Goal: Task Accomplishment & Management: Complete application form

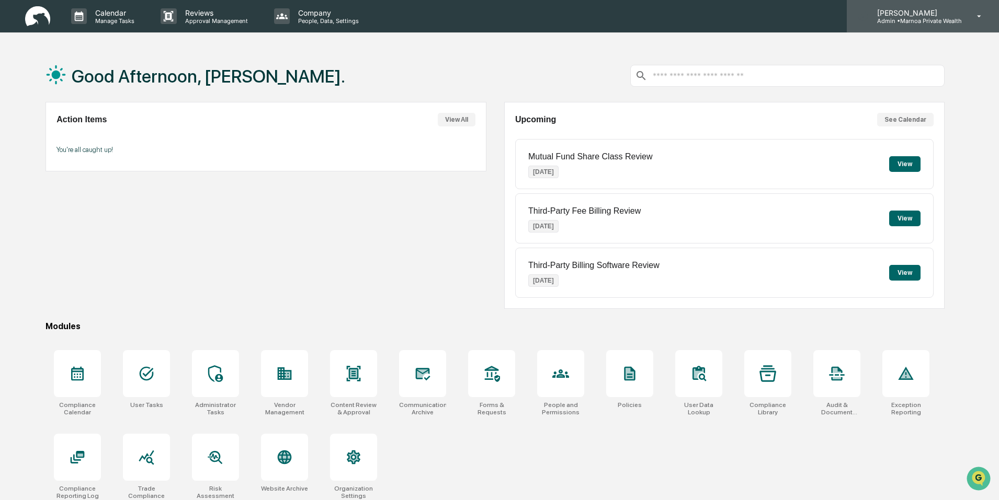
click at [978, 19] on icon at bounding box center [979, 17] width 18 height 10
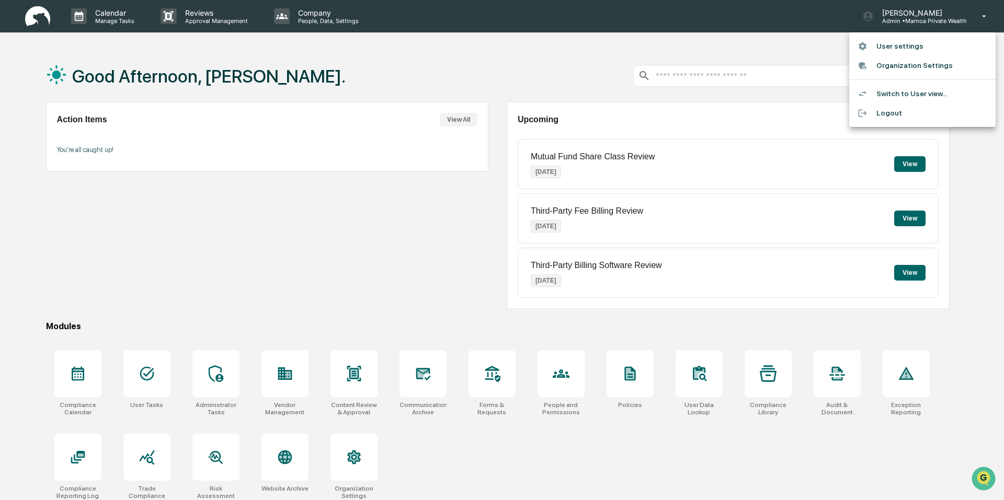
click at [304, 67] on div at bounding box center [502, 250] width 1004 height 500
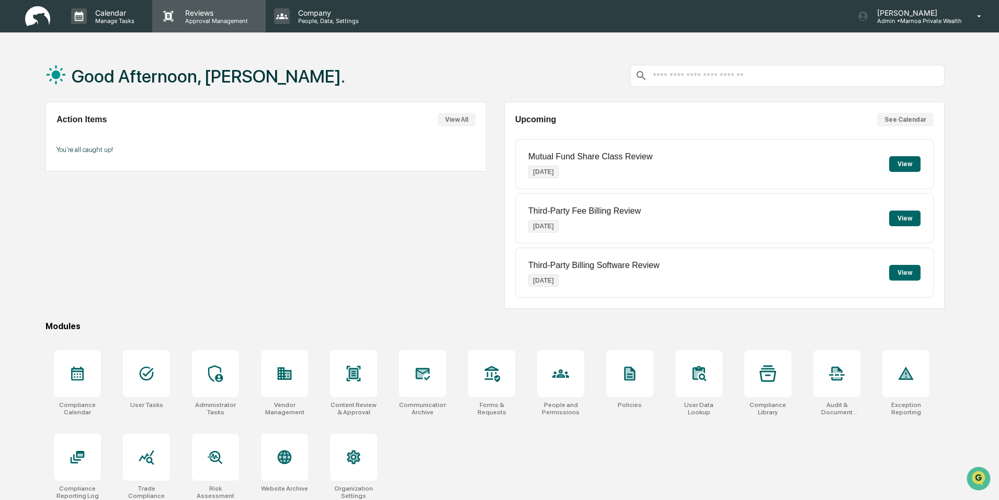
click at [190, 18] on p "Approval Management" at bounding box center [215, 20] width 76 height 7
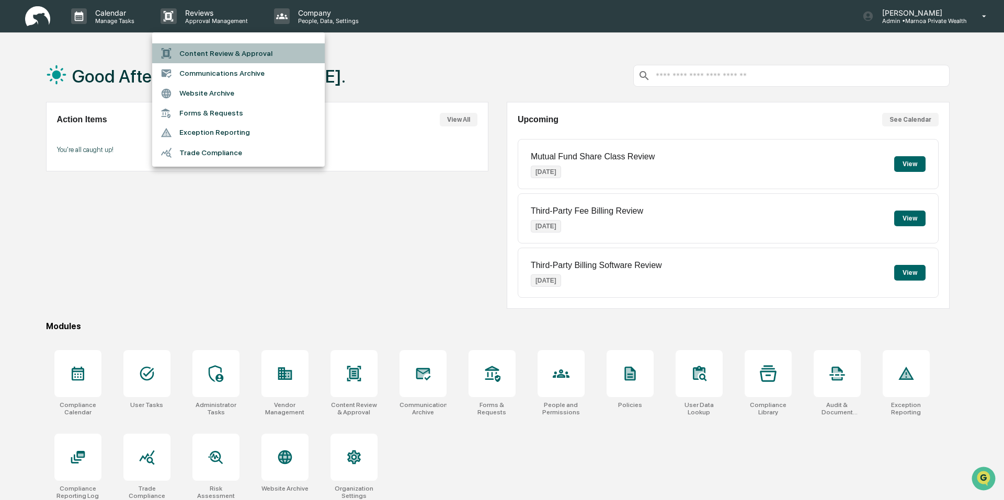
click at [194, 55] on li "Content Review & Approval" at bounding box center [238, 53] width 173 height 20
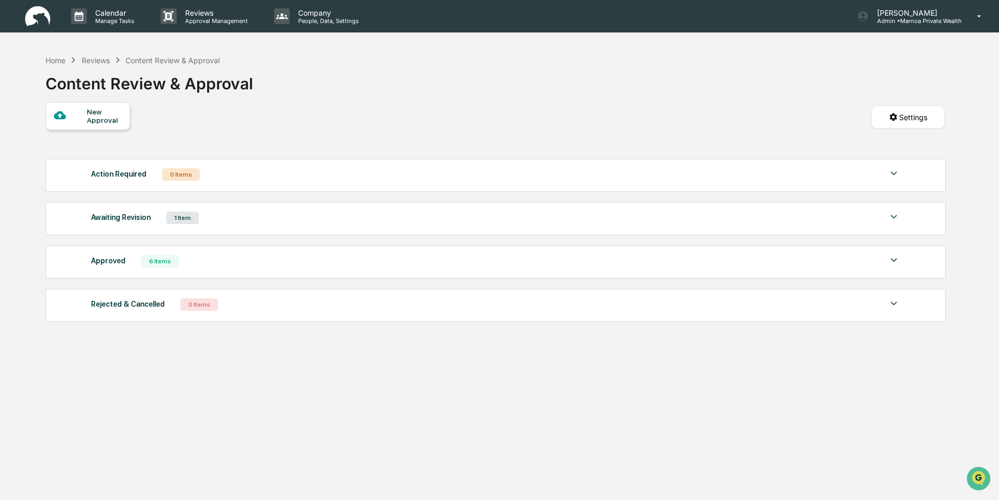
click at [109, 115] on div "New Approval" at bounding box center [104, 116] width 35 height 17
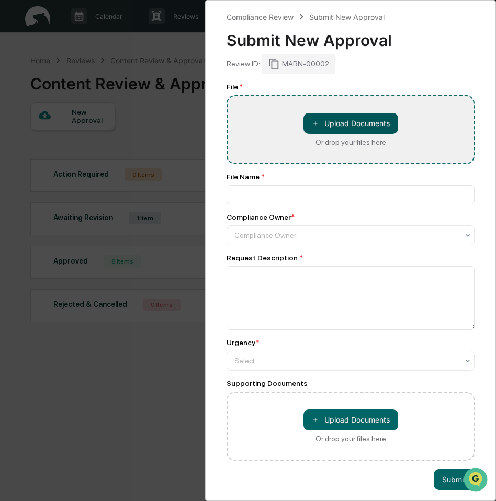
type input "**********"
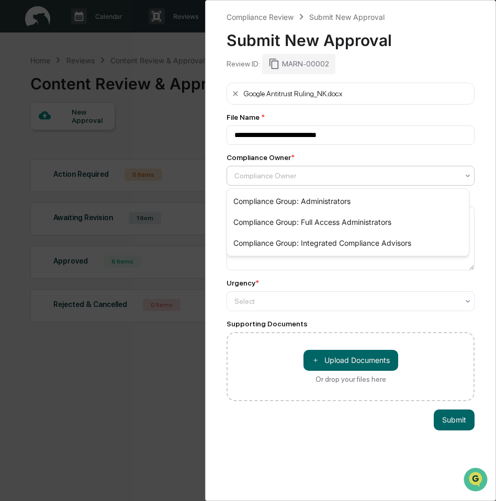
click at [305, 174] on div at bounding box center [346, 175] width 224 height 10
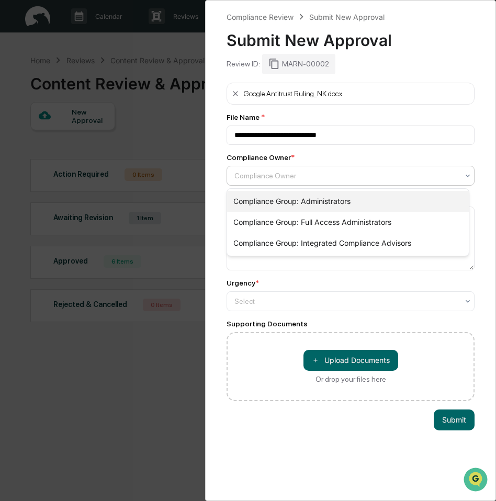
click at [300, 199] on div "Compliance Group: Administrators" at bounding box center [348, 201] width 242 height 21
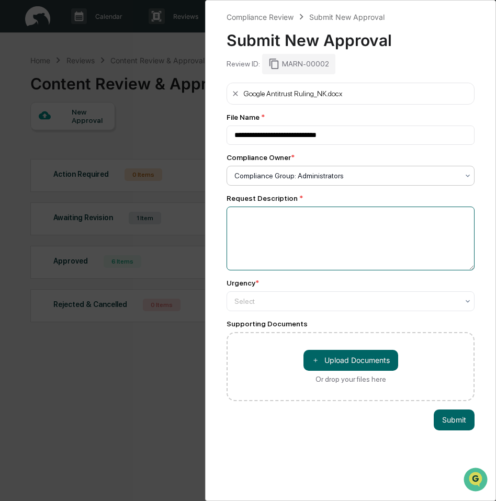
click at [289, 219] on textarea at bounding box center [350, 239] width 248 height 64
type textarea "**********"
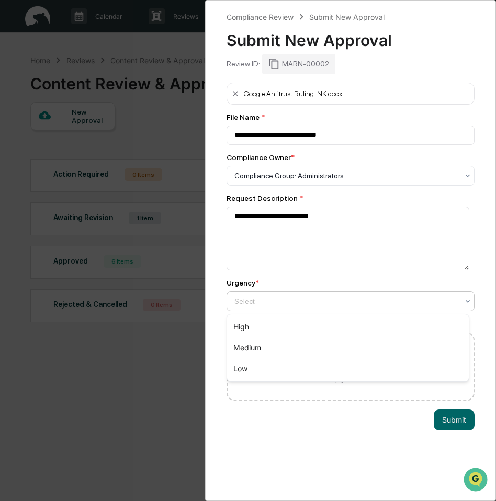
click at [275, 305] on div at bounding box center [346, 301] width 224 height 10
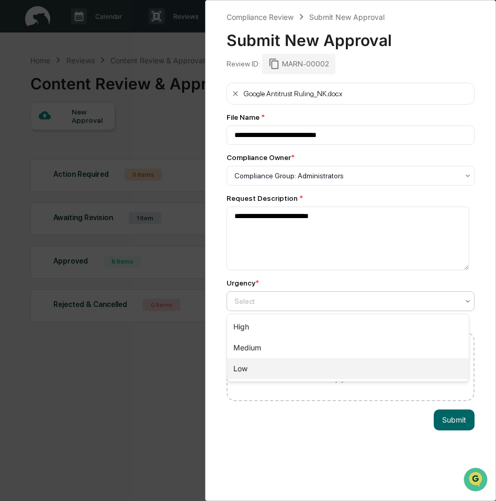
click at [244, 368] on div "Low" at bounding box center [348, 368] width 242 height 21
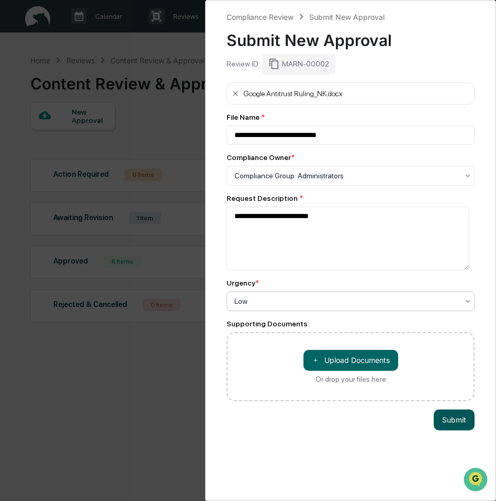
click at [445, 424] on button "Submit" at bounding box center [453, 419] width 41 height 21
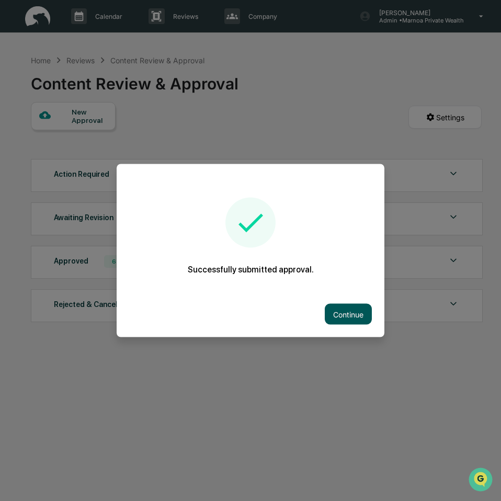
click at [342, 311] on button "Continue" at bounding box center [348, 314] width 47 height 21
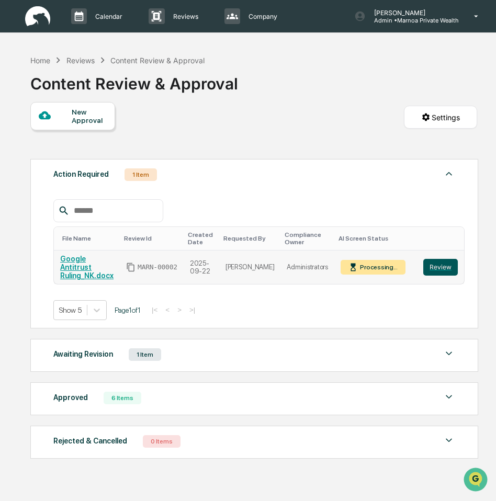
click at [428, 262] on button "Review" at bounding box center [440, 267] width 35 height 17
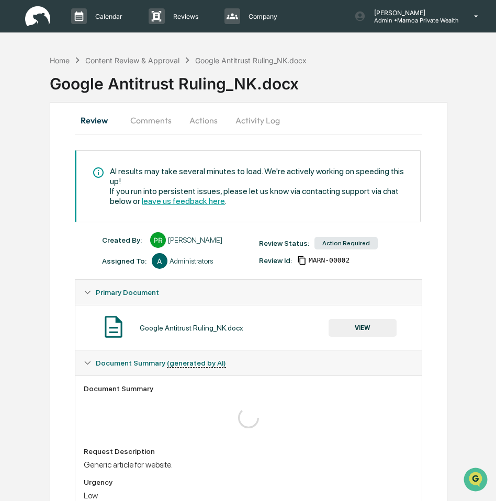
click at [458, 274] on div "Home Content Review & Approval Google Antitrust Ruling_NK.docx Google Antitrust…" at bounding box center [248, 346] width 496 height 592
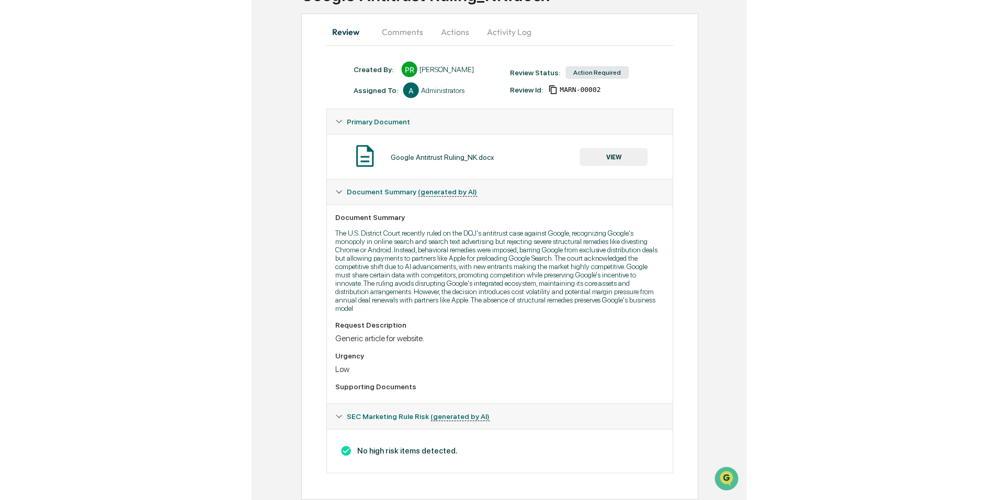
scroll to position [47, 0]
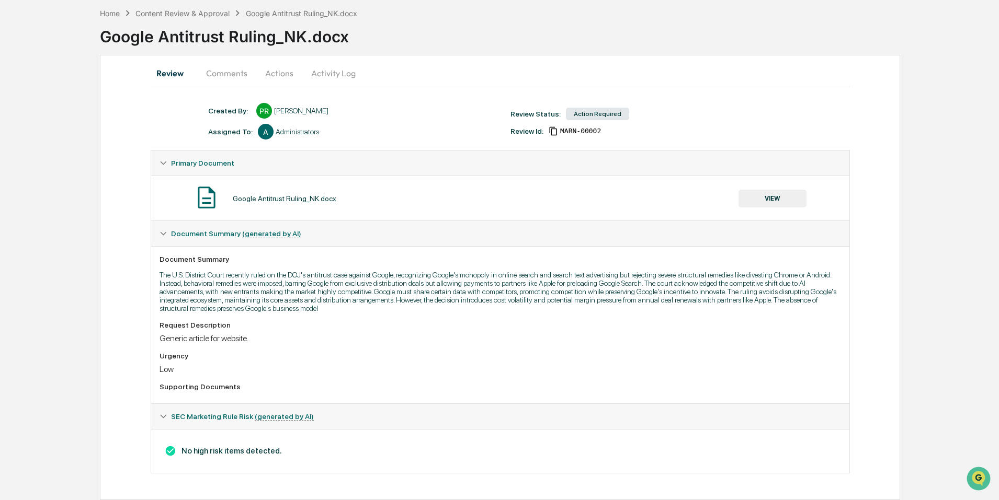
click at [233, 75] on button "Comments" at bounding box center [227, 73] width 58 height 25
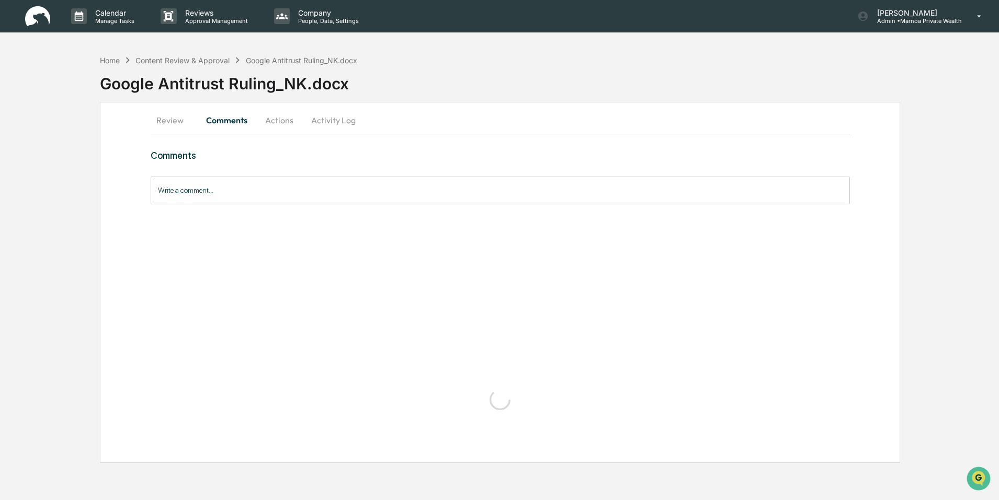
scroll to position [0, 0]
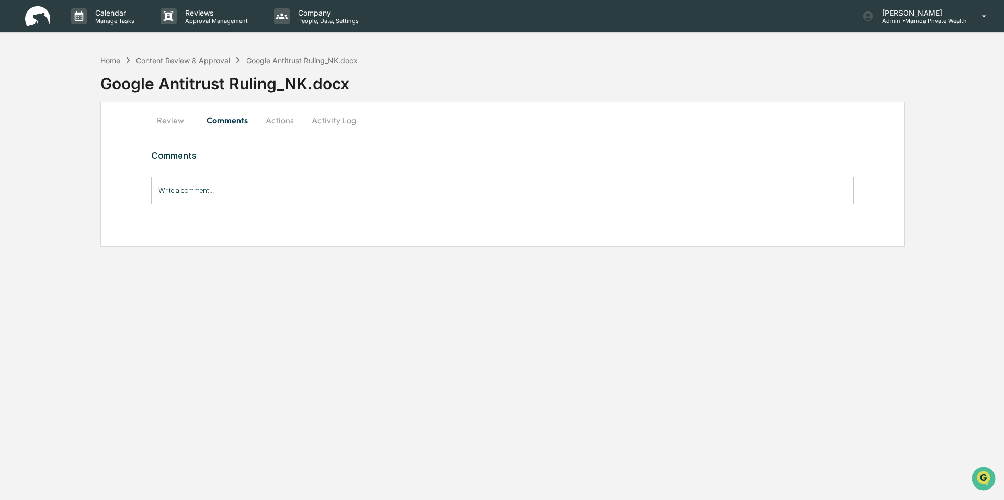
click at [218, 191] on input "Write a comment..." at bounding box center [502, 191] width 703 height 28
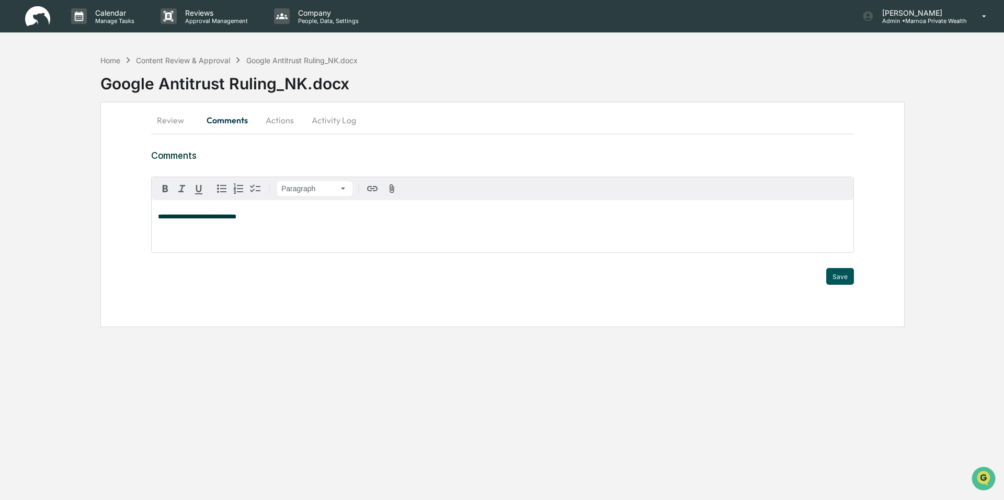
click at [500, 276] on button "Save" at bounding box center [840, 276] width 28 height 17
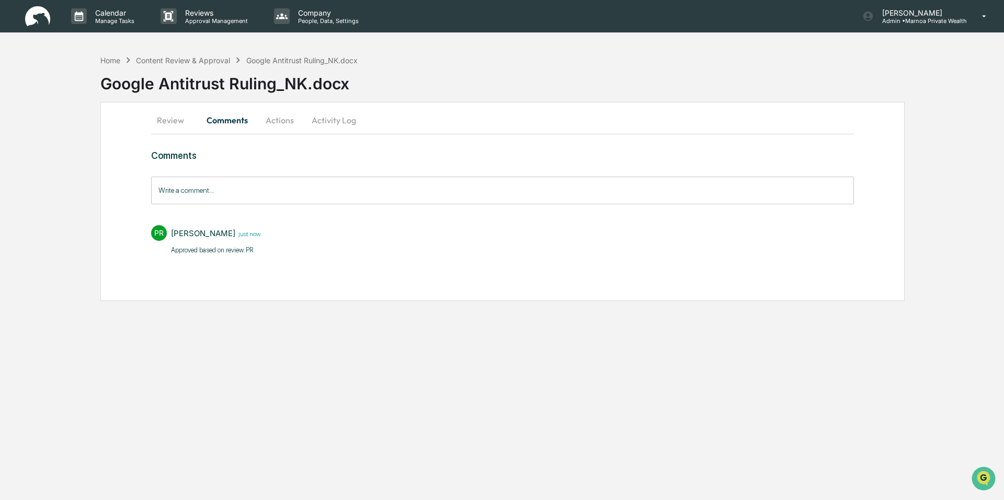
click at [287, 117] on button "Actions" at bounding box center [279, 120] width 47 height 25
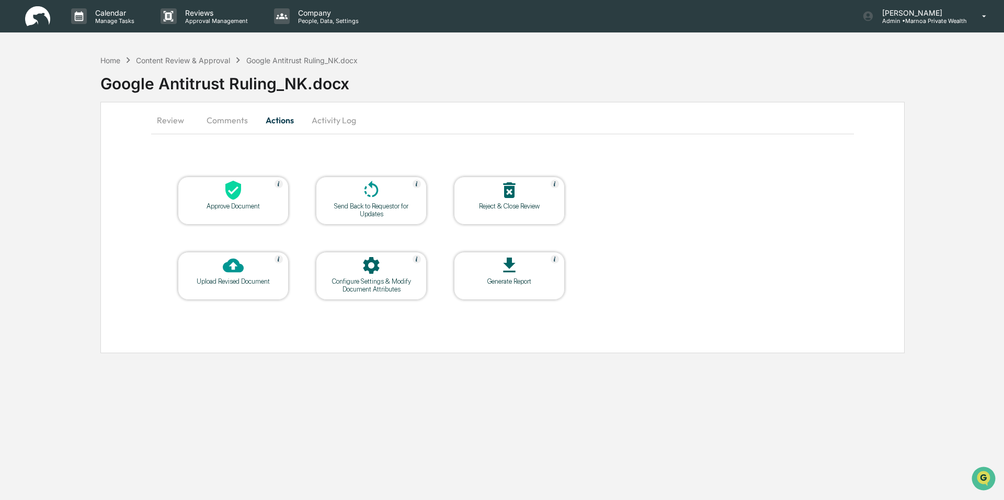
click at [235, 199] on icon at bounding box center [233, 190] width 21 height 21
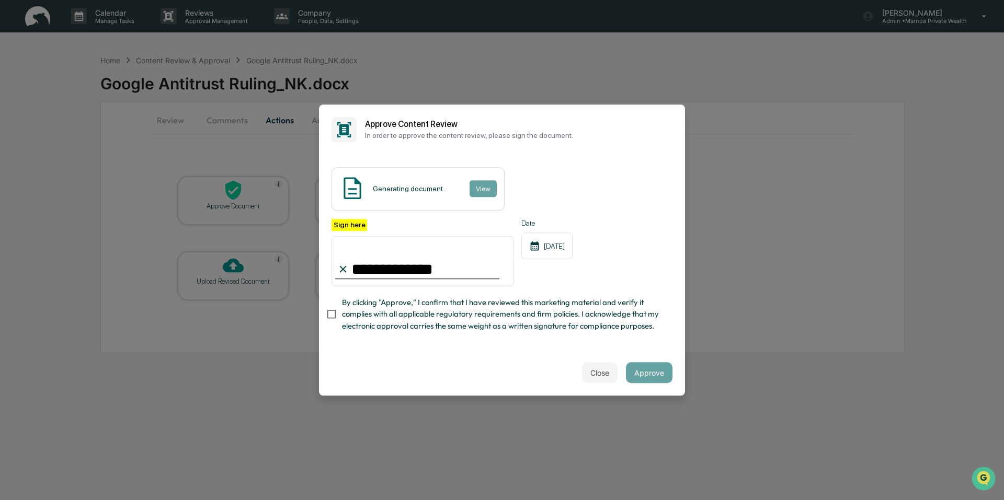
type input "**********"
click at [500, 377] on button "Approve" at bounding box center [649, 372] width 47 height 21
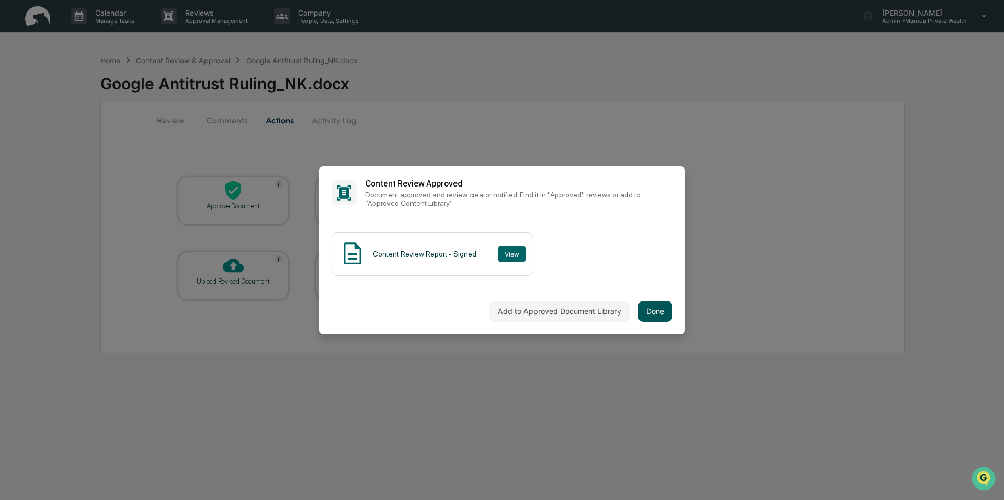
click at [500, 310] on button "Done" at bounding box center [655, 311] width 35 height 21
